Goal: Task Accomplishment & Management: Use online tool/utility

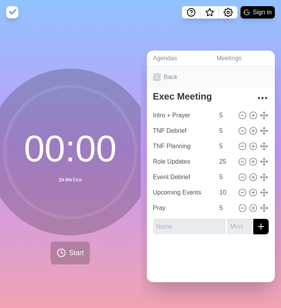
click at [156, 76] on icon at bounding box center [157, 77] width 8 height 8
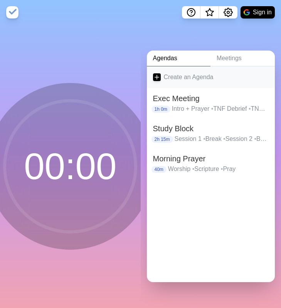
click at [159, 78] on icon at bounding box center [157, 77] width 8 height 8
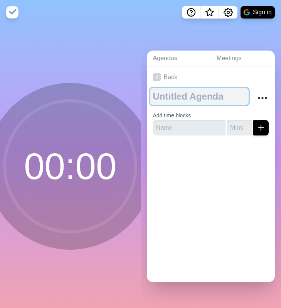
click at [171, 103] on textarea at bounding box center [199, 96] width 99 height 17
type textarea "Study Block"
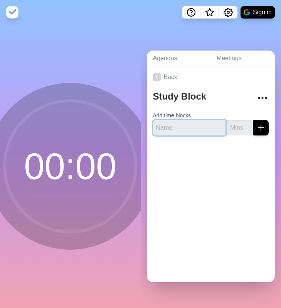
click at [177, 132] on input "text" at bounding box center [189, 127] width 73 height 15
type input "Session 1"
click at [241, 129] on input "number" at bounding box center [239, 127] width 25 height 15
type input "40"
click at [260, 128] on line "submit" at bounding box center [261, 128] width 5 height 0
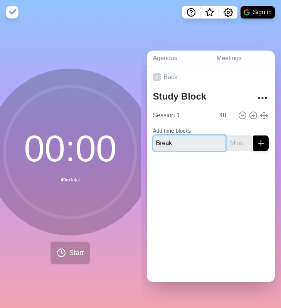
type input "Break"
click at [239, 148] on input "number" at bounding box center [239, 142] width 25 height 15
type input "10"
click at [254, 135] on button "submit" at bounding box center [261, 142] width 15 height 15
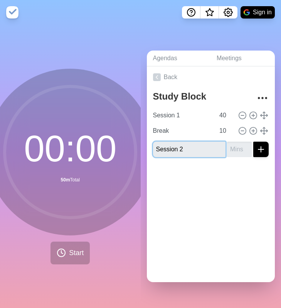
type input "Session 2"
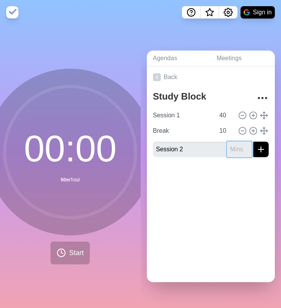
click at [237, 149] on input "number" at bounding box center [239, 149] width 25 height 15
type input "30"
click at [254, 142] on button "submit" at bounding box center [261, 149] width 15 height 15
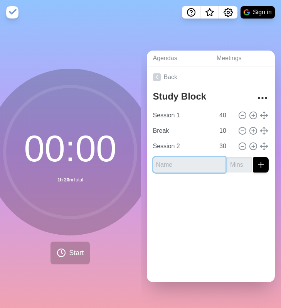
type input "S"
type input "Break 10"
click at [254, 157] on button "submit" at bounding box center [261, 164] width 15 height 15
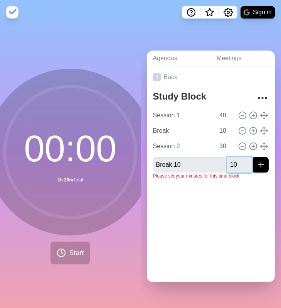
type input "10"
click at [254, 157] on button "submit" at bounding box center [261, 164] width 15 height 15
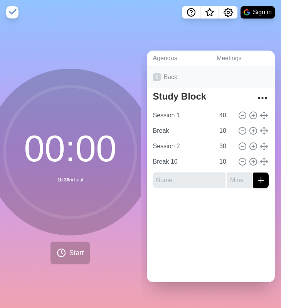
click at [155, 75] on icon at bounding box center [157, 77] width 8 height 8
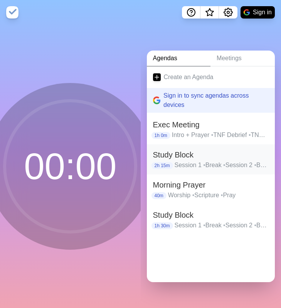
click at [206, 155] on h2 "Study Block" at bounding box center [211, 155] width 116 height 12
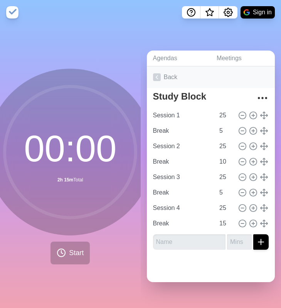
click at [157, 74] on icon at bounding box center [157, 77] width 8 height 8
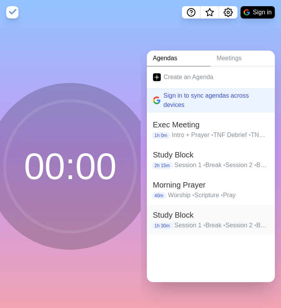
click at [184, 216] on h2 "Study Block" at bounding box center [211, 215] width 116 height 12
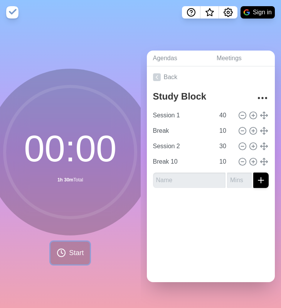
click at [76, 257] on span "Start" at bounding box center [76, 253] width 15 height 10
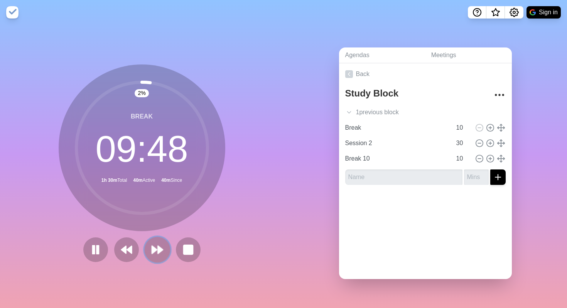
click at [156, 246] on icon at bounding box center [157, 249] width 13 height 13
